Goal: Task Accomplishment & Management: Manage account settings

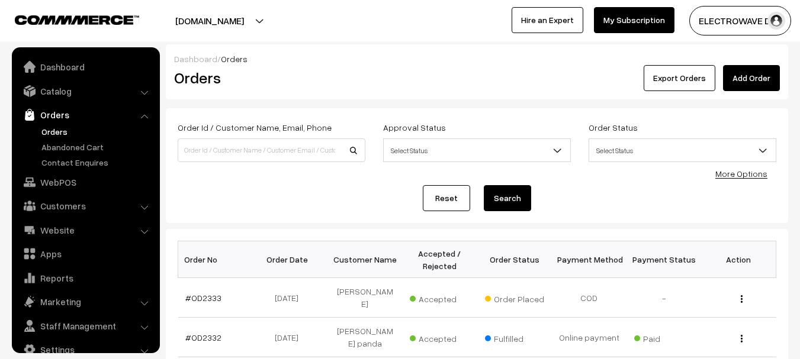
scroll to position [19, 0]
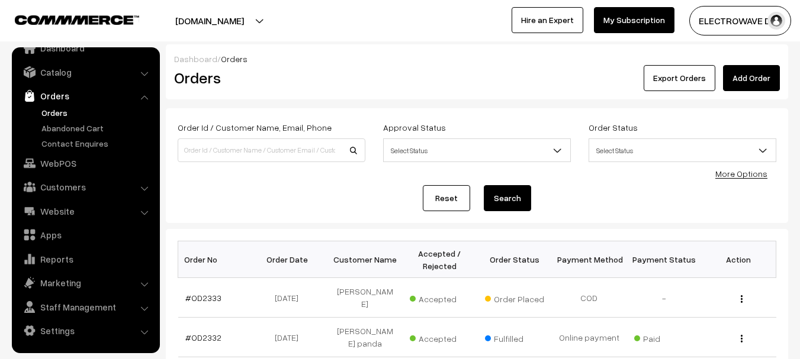
click at [49, 111] on link "Orders" at bounding box center [96, 113] width 117 height 12
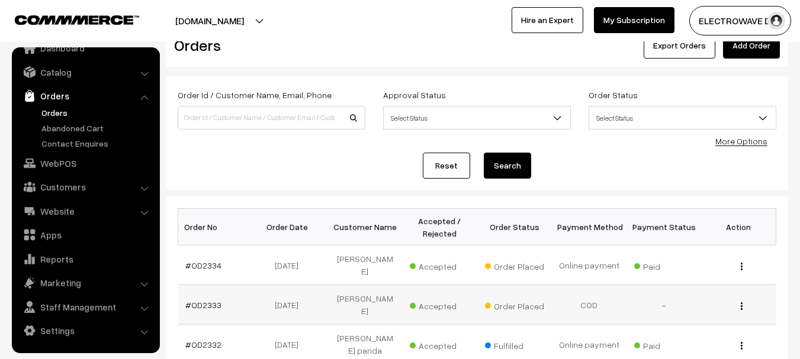
scroll to position [59, 0]
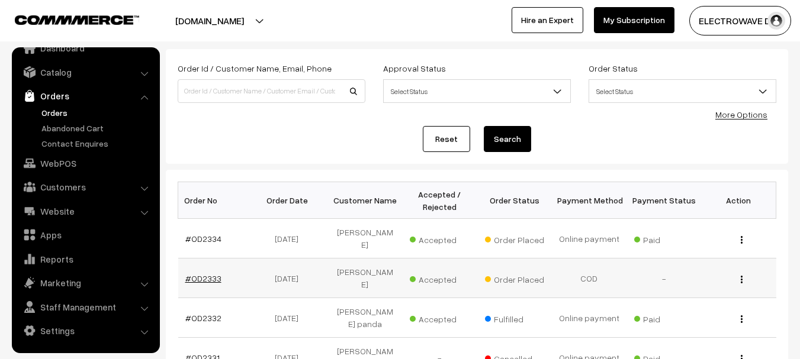
click at [214, 273] on link "#OD2333" at bounding box center [203, 278] width 36 height 10
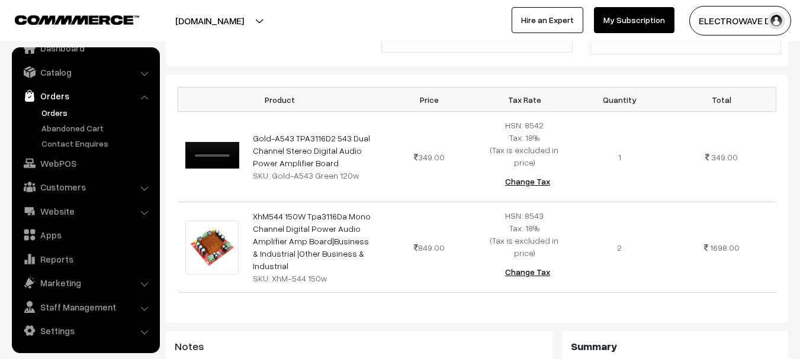
scroll to position [296, 0]
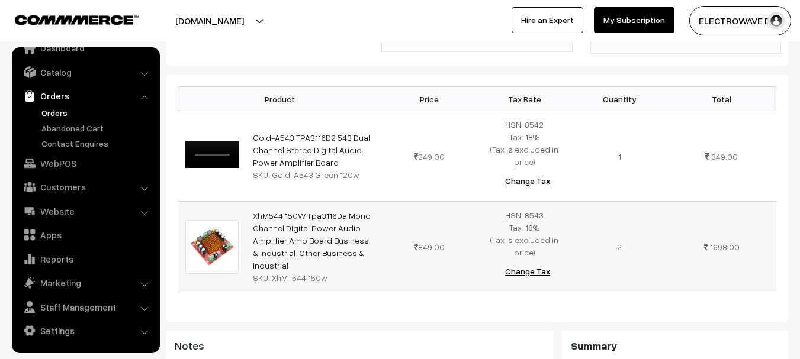
drag, startPoint x: 285, startPoint y: 275, endPoint x: 223, endPoint y: 260, distance: 64.5
click at [223, 260] on tr "XhM544 150W Tpa3116Da Mono Channel Digital Power Audio Amplifier Amp Board|Busi…" at bounding box center [477, 247] width 598 height 91
click at [341, 321] on div "Product Price Tax Rate Quantity Total Your browser does not support the video t…" at bounding box center [477, 198] width 622 height 247
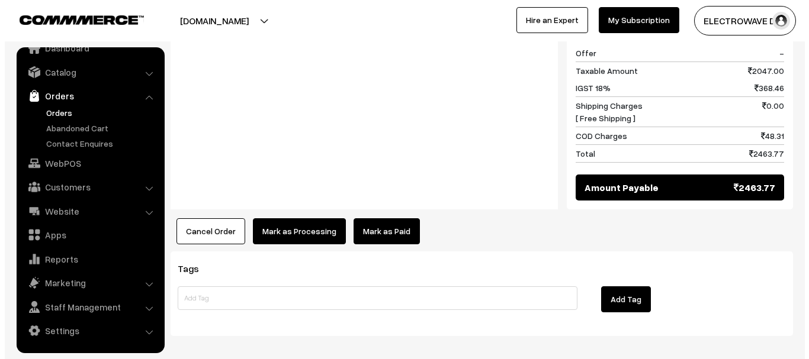
scroll to position [651, 0]
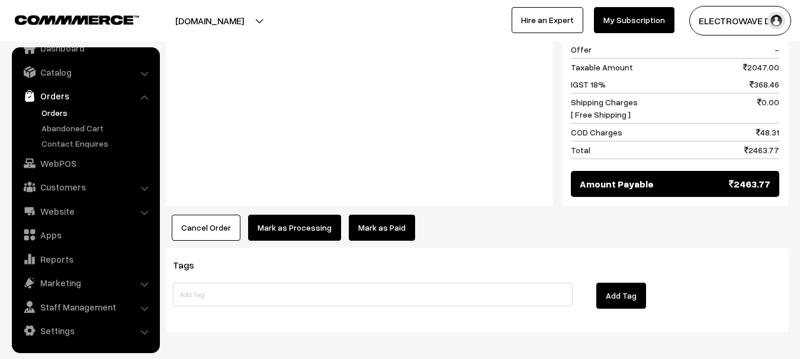
click at [191, 227] on button "Cancel Order" at bounding box center [206, 228] width 69 height 26
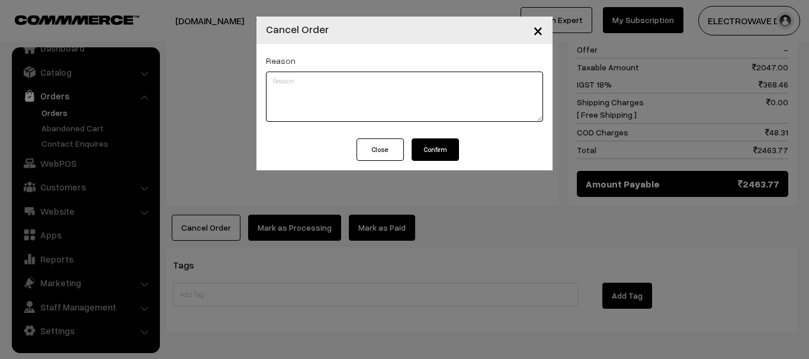
click at [459, 109] on textarea at bounding box center [404, 97] width 277 height 50
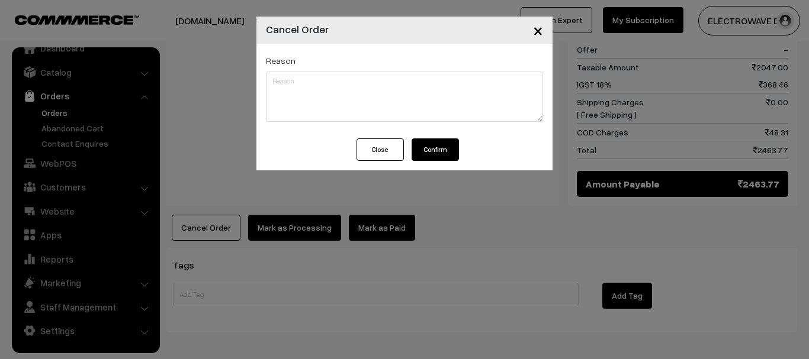
click at [442, 147] on button "Confirm" at bounding box center [434, 149] width 47 height 22
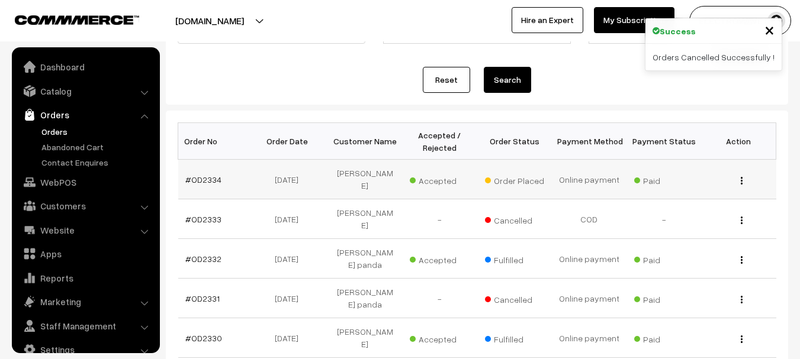
scroll to position [19, 0]
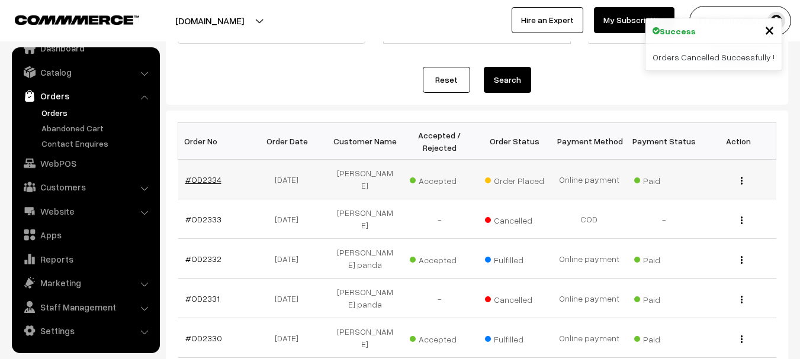
click at [186, 175] on link "#OD2334" at bounding box center [203, 180] width 36 height 10
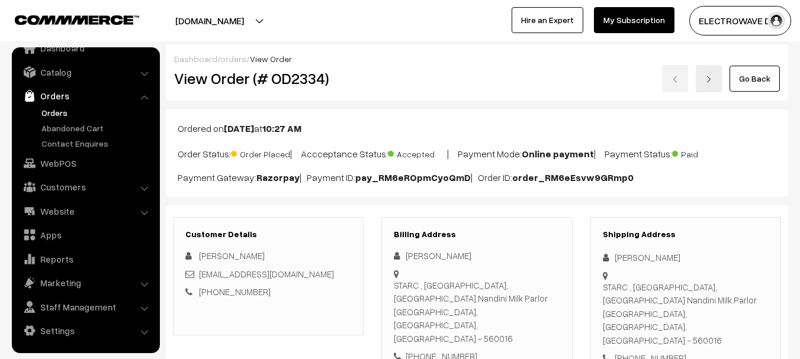
click at [56, 107] on link "Orders" at bounding box center [96, 113] width 117 height 12
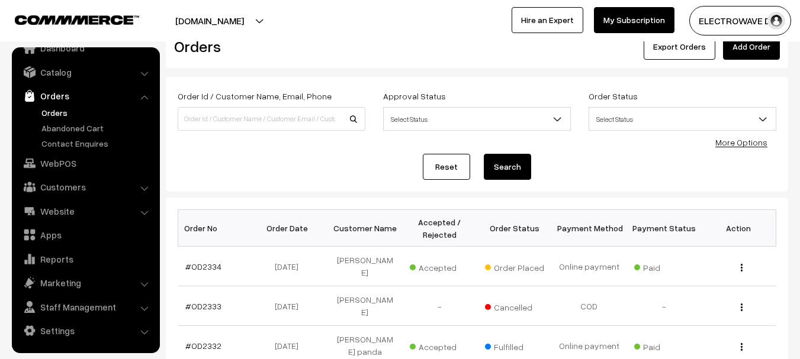
scroll to position [59, 0]
